Goal: Task Accomplishment & Management: Manage account settings

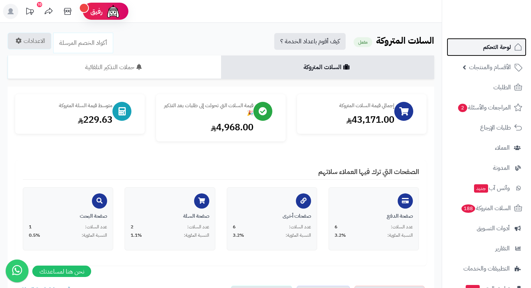
click at [500, 49] on span "لوحة التحكم" at bounding box center [497, 47] width 28 height 11
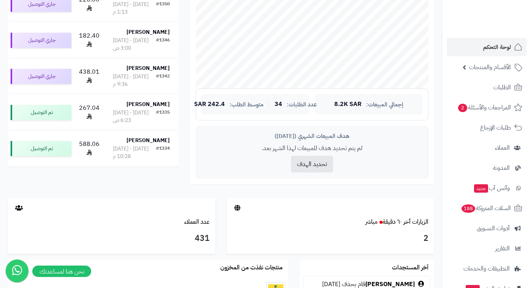
scroll to position [225, 0]
click at [419, 218] on link "الزيارات آخر ٦٠ دقيقة مباشر" at bounding box center [396, 221] width 63 height 9
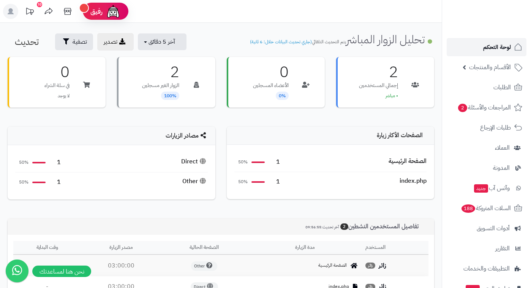
click at [493, 52] on span "لوحة التحكم" at bounding box center [497, 47] width 28 height 11
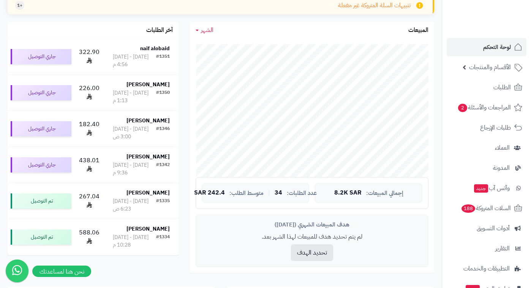
scroll to position [112, 0]
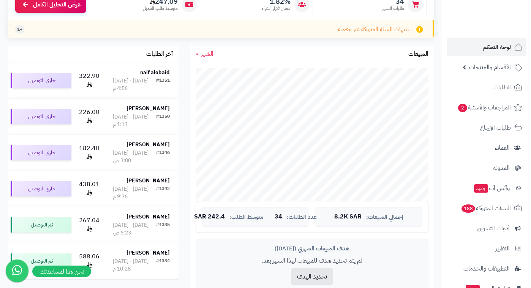
click at [207, 49] on span "الشهر" at bounding box center [207, 53] width 13 height 9
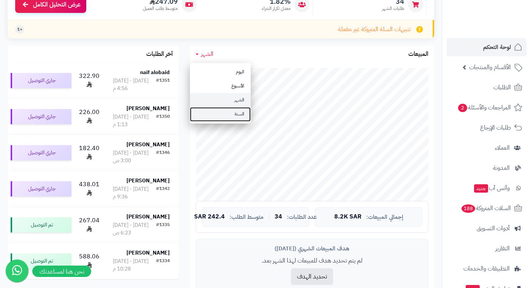
click at [219, 111] on link "السنة" at bounding box center [220, 114] width 61 height 14
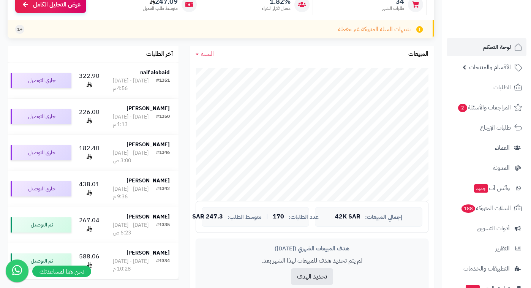
click at [212, 56] on span "السنة" at bounding box center [207, 53] width 13 height 9
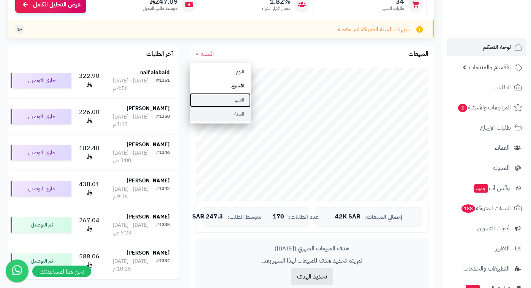
click at [212, 98] on link "الشهر" at bounding box center [220, 100] width 61 height 14
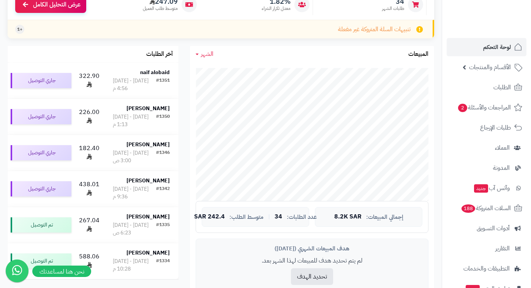
scroll to position [0, 0]
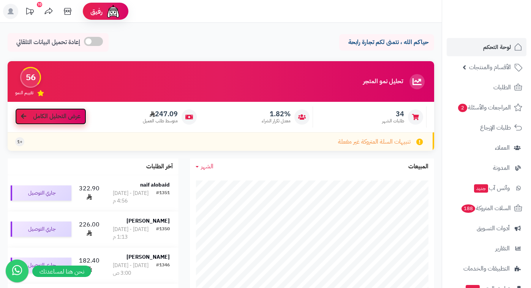
click at [62, 118] on span "عرض التحليل الكامل" at bounding box center [56, 116] width 47 height 9
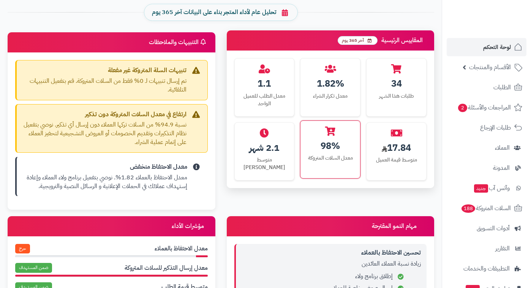
scroll to position [338, 0]
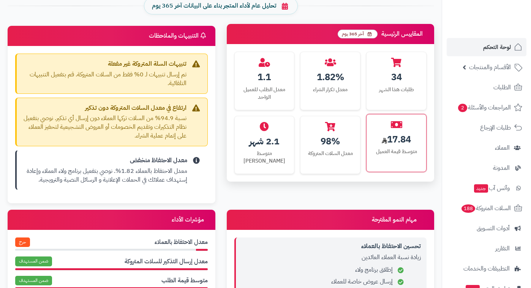
click at [399, 123] on icon at bounding box center [396, 124] width 11 height 9
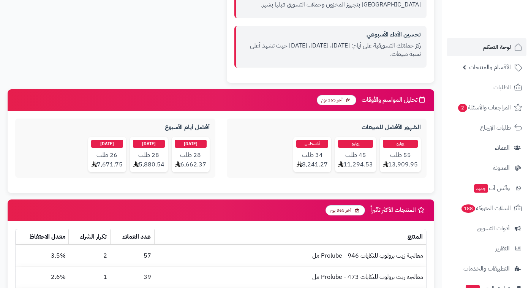
scroll to position [788, 0]
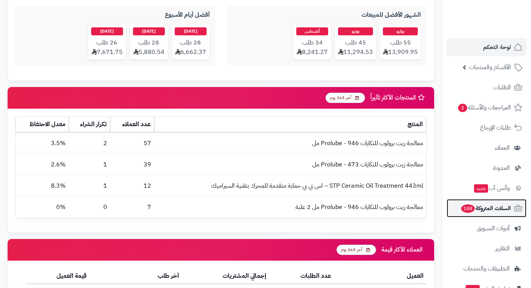
click at [476, 212] on span "السلات المتروكة 188" at bounding box center [485, 208] width 51 height 11
